Goal: Check status: Check status

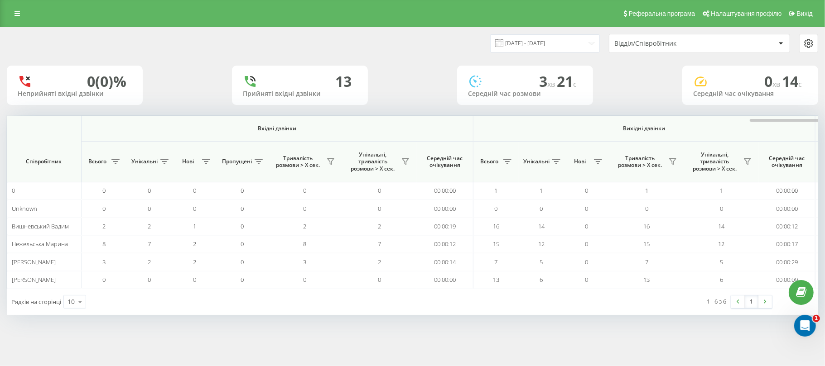
scroll to position [0, 452]
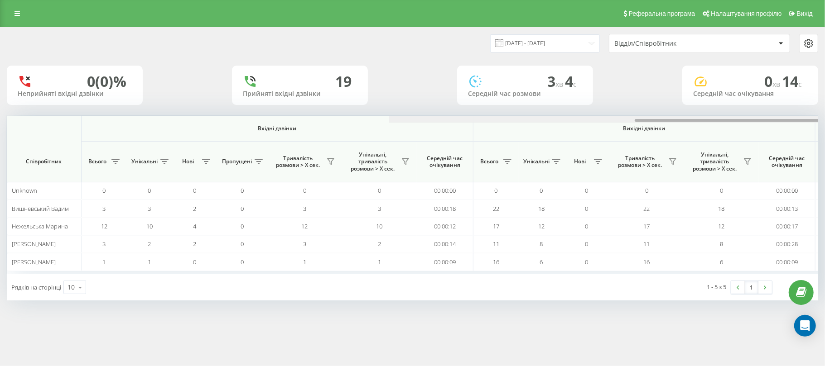
scroll to position [0, 452]
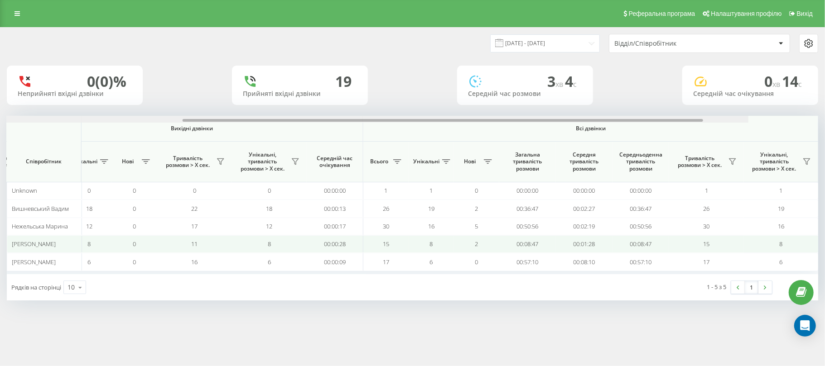
drag, startPoint x: 0, startPoint y: 0, endPoint x: 658, endPoint y: 254, distance: 705.4
click at [812, 132] on div "Вхідні дзвінки Вихідні дзвінки Всі дзвінки Співробітник Всього Унікальні Нові П…" at bounding box center [412, 195] width 811 height 159
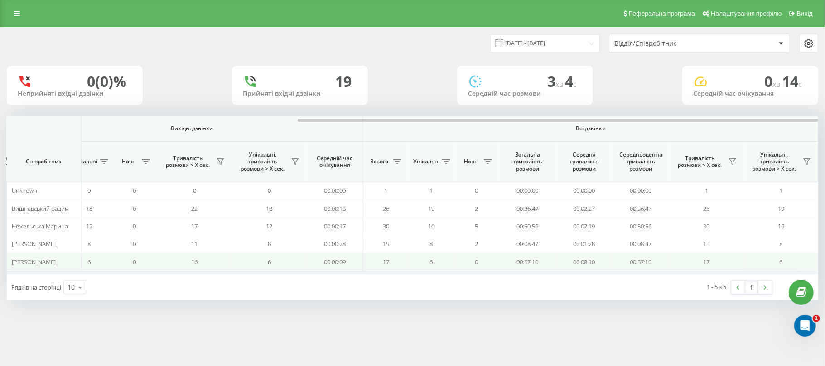
scroll to position [0, 0]
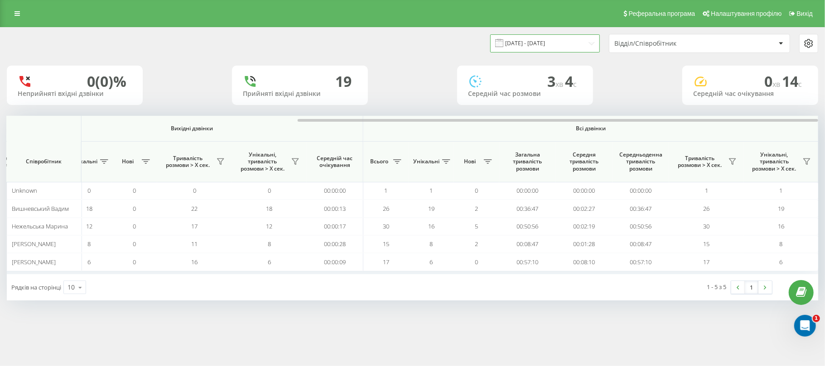
click at [543, 42] on input "[DATE] - [DATE]" at bounding box center [545, 43] width 110 height 18
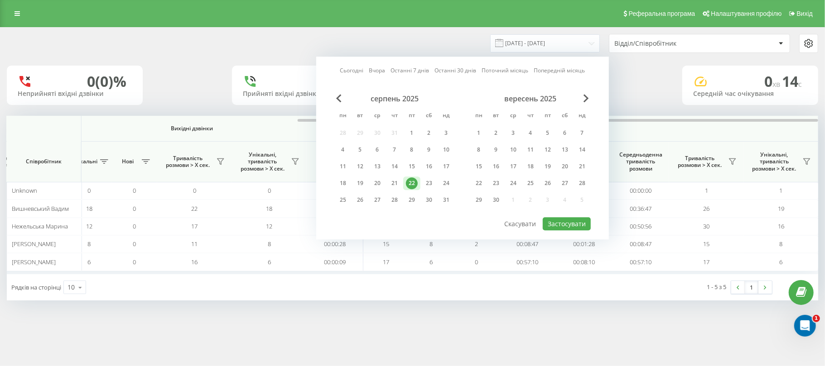
click at [383, 25] on div "Реферальна програма Налаштування профілю Вихід" at bounding box center [412, 13] width 825 height 27
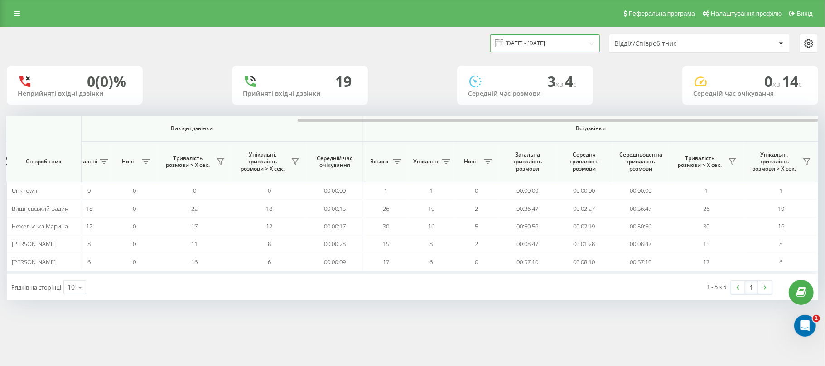
click at [540, 41] on input "[DATE] - [DATE]" at bounding box center [545, 43] width 110 height 18
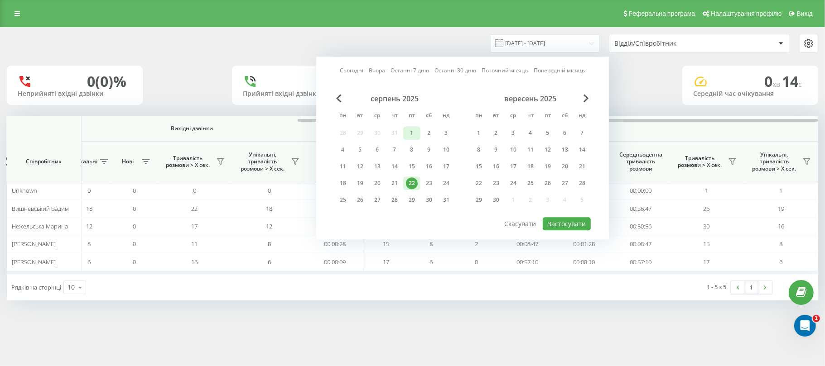
click at [410, 131] on div "1" at bounding box center [412, 133] width 12 height 12
click at [408, 180] on div "22" at bounding box center [412, 184] width 12 height 12
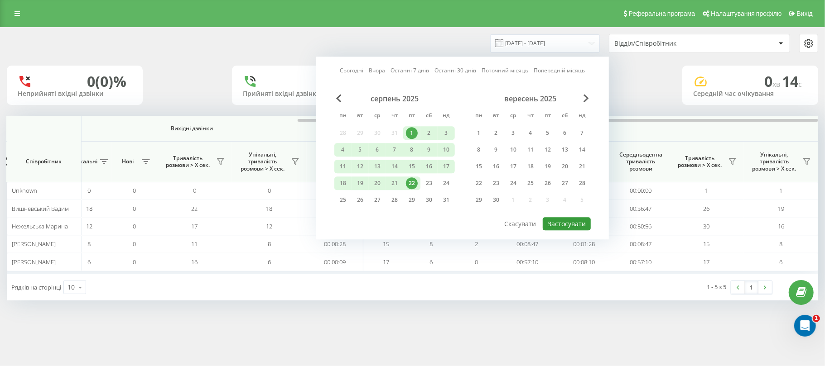
click at [549, 222] on button "Застосувати" at bounding box center [567, 223] width 48 height 13
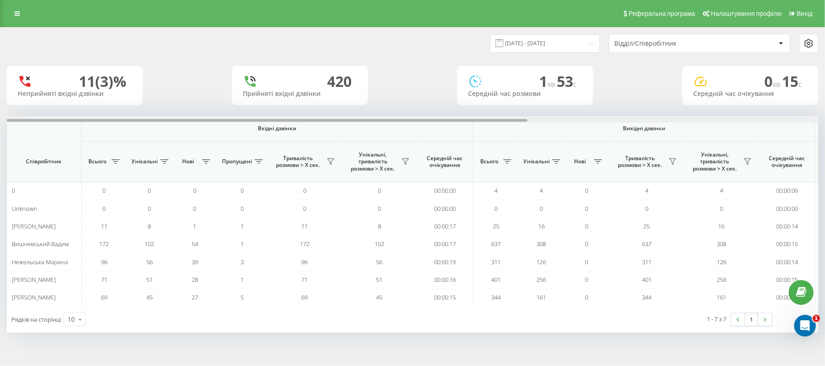
scroll to position [0, 452]
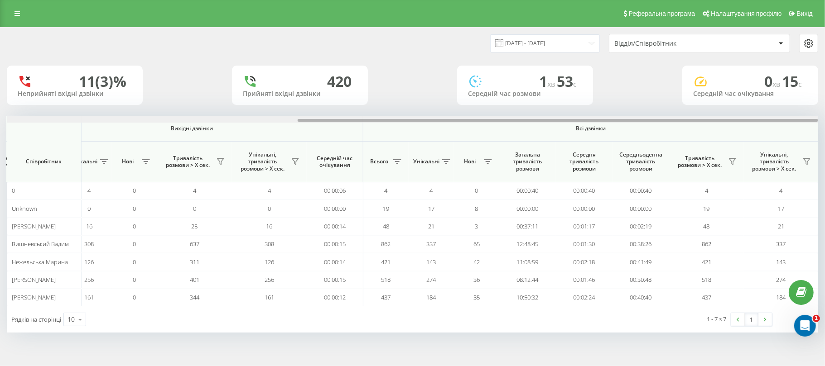
drag, startPoint x: 490, startPoint y: 120, endPoint x: 824, endPoint y: 113, distance: 334.4
click at [824, 113] on div "01.08.2025 - 22.08.2025 Відділ/Співробітник 11 (3)% Неприйняті вхідні дзвінки 4…" at bounding box center [412, 189] width 825 height 324
click at [519, 42] on input "[DATE] - [DATE]" at bounding box center [545, 43] width 110 height 18
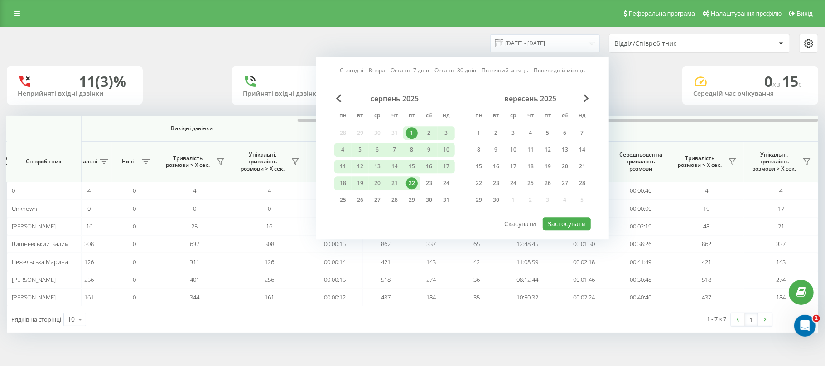
click at [413, 178] on div "22" at bounding box center [412, 184] width 12 height 12
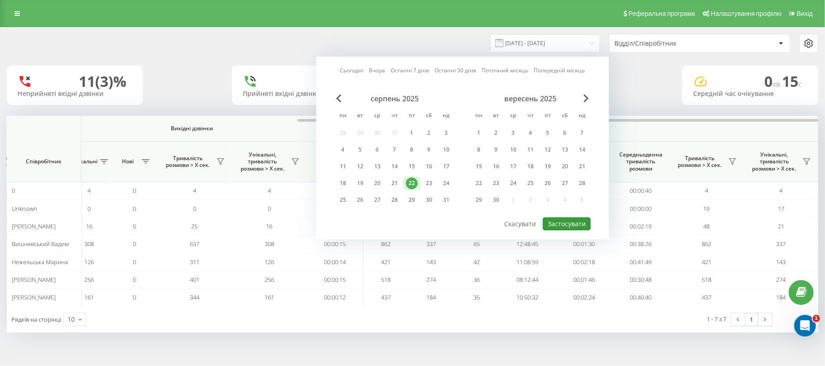
click at [563, 219] on button "Застосувати" at bounding box center [567, 223] width 48 height 13
type input "[DATE] - [DATE]"
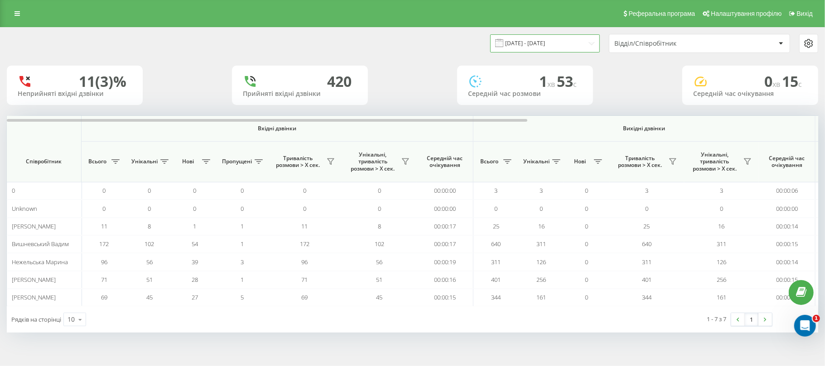
click at [516, 39] on input "[DATE] - [DATE]" at bounding box center [545, 43] width 110 height 18
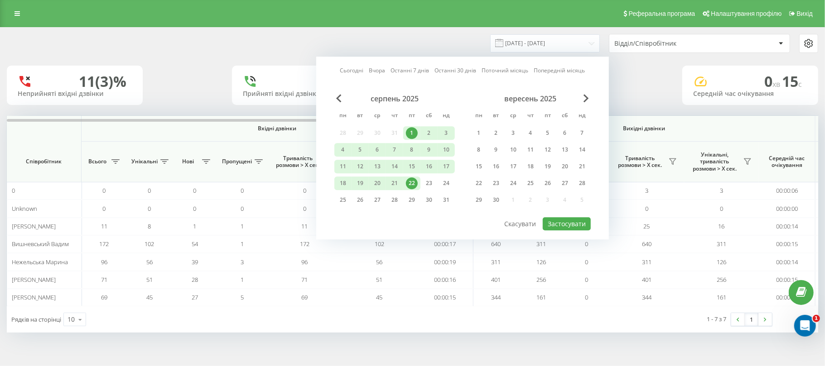
click at [413, 180] on div "22" at bounding box center [412, 184] width 12 height 12
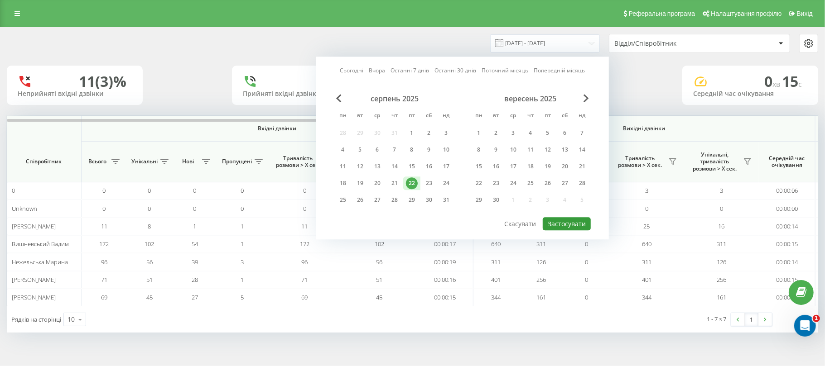
click at [555, 219] on button "Застосувати" at bounding box center [567, 223] width 48 height 13
type input "[DATE] - [DATE]"
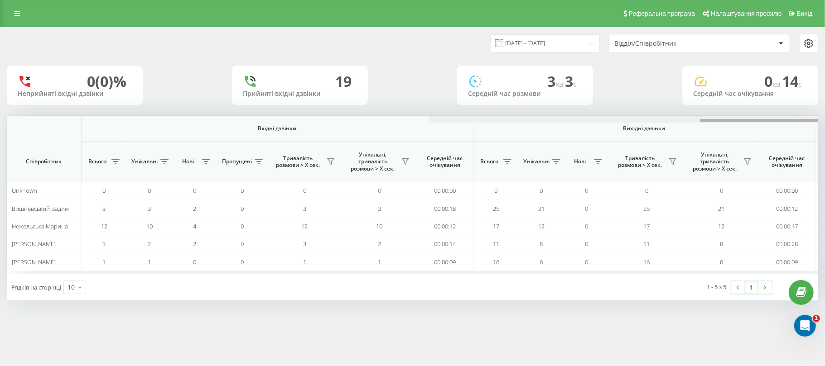
scroll to position [0, 452]
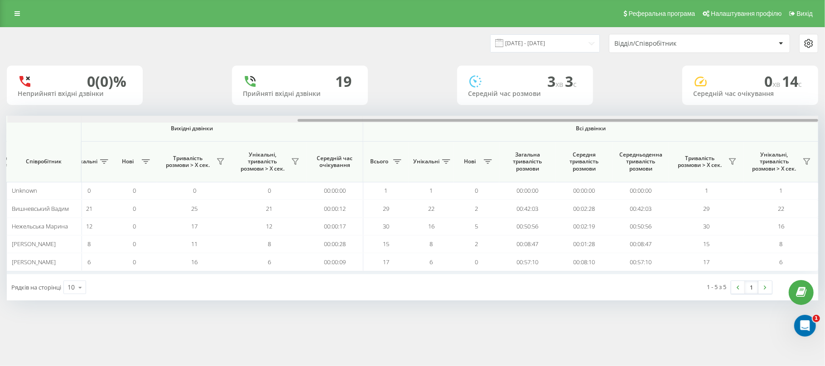
drag, startPoint x: 437, startPoint y: 120, endPoint x: 824, endPoint y: 175, distance: 391.1
click at [824, 175] on div "[DATE] - [DATE] Відділ/Співробітник 0 (0)% Неприйняті вхідні дзвінки 19 Прийнят…" at bounding box center [412, 173] width 825 height 292
click at [794, 158] on div "Вхідні дзвінки Вихідні дзвінки Всі дзвінки Співробітник Всього Унікальні Нові П…" at bounding box center [412, 195] width 811 height 159
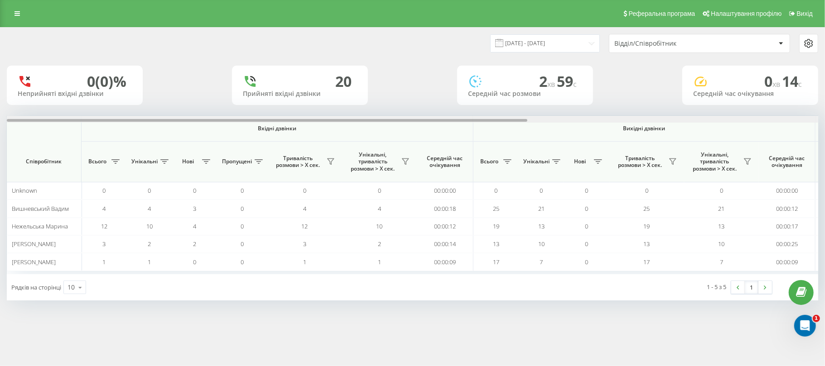
drag, startPoint x: 337, startPoint y: 120, endPoint x: 34, endPoint y: 102, distance: 304.5
click at [34, 102] on div "22.08.2025 - 22.08.2025 Відділ/Співробітник 0 (0)% Неприйняті вхідні дзвінки 20…" at bounding box center [412, 164] width 811 height 273
